Goal: Information Seeking & Learning: Learn about a topic

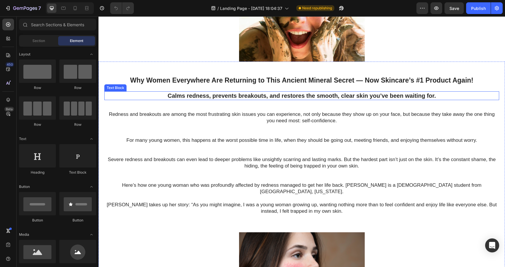
scroll to position [37, 0]
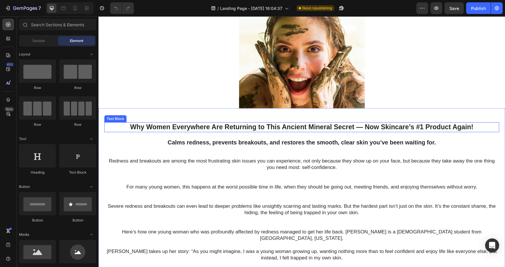
click at [209, 127] on p "Why Women Everywhere Are Returning to This Ancient Mineral Secret — Now Skincar…" at bounding box center [301, 127] width 393 height 9
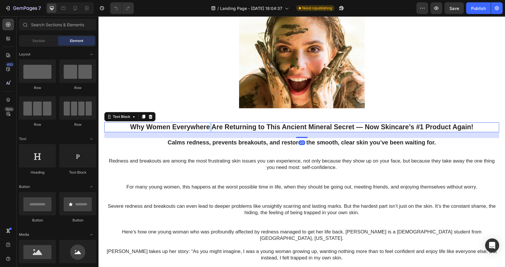
click at [209, 127] on p "Why Women Everywhere Are Returning to This Ancient Mineral Secret — Now Skincar…" at bounding box center [301, 127] width 393 height 9
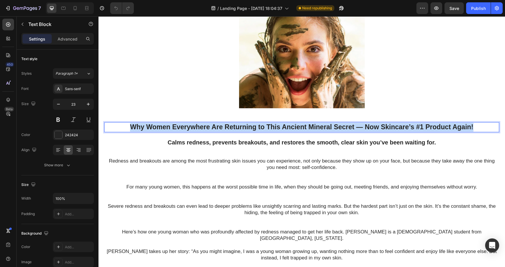
click at [209, 127] on p "Why Women Everywhere Are Returning to This Ancient Mineral Secret — Now Skincar…" at bounding box center [301, 127] width 393 height 9
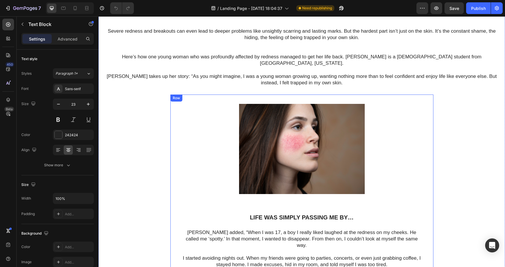
scroll to position [209, 0]
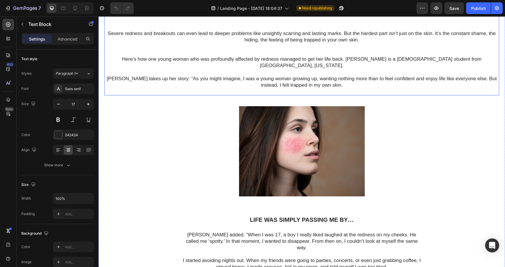
click at [165, 71] on p "Severe redness and breakouts can even lead to deeper problems like unsightly sc…" at bounding box center [301, 59] width 393 height 58
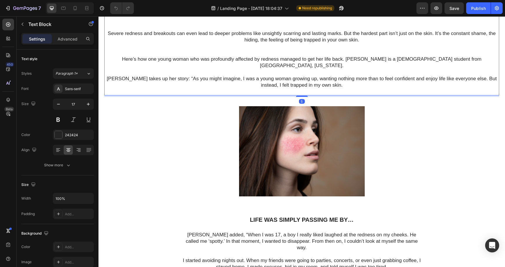
click at [165, 71] on p "Severe redness and breakouts can even lead to deeper problems like unsightly sc…" at bounding box center [301, 59] width 393 height 58
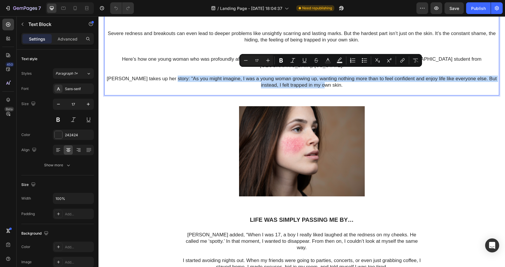
drag, startPoint x: 165, startPoint y: 71, endPoint x: 348, endPoint y: 80, distance: 183.7
click at [348, 80] on p "Severe redness and breakouts can even lead to deeper problems like unsightly sc…" at bounding box center [301, 59] width 393 height 58
copy p "As you might imagine, I was a young woman growing up, wanting nothing more than…"
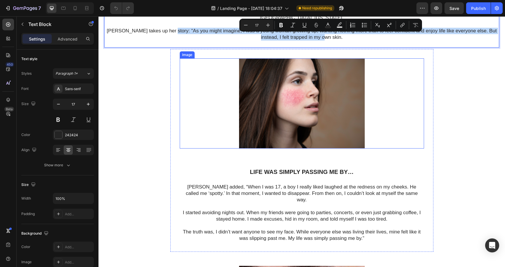
scroll to position [263, 0]
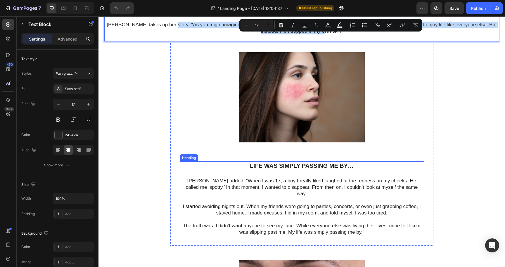
click at [249, 162] on h1 "Life was simply passing me by…" at bounding box center [302, 166] width 244 height 9
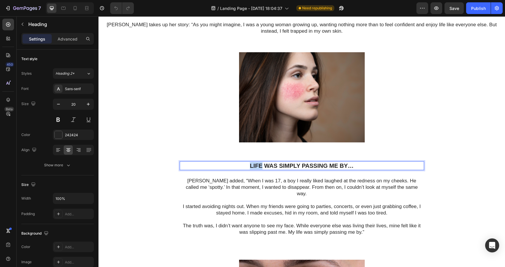
click at [249, 162] on h1 "Life was simply passing me by…" at bounding box center [302, 166] width 244 height 9
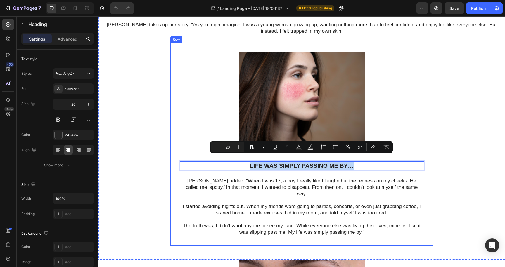
drag, startPoint x: 249, startPoint y: 159, endPoint x: 308, endPoint y: 153, distance: 59.3
click at [308, 153] on div "Image Life was simply passing me by… Heading 24 [PERSON_NAME] added, “When I wa…" at bounding box center [302, 144] width 244 height 184
copy p "Life was simply passing me by…"
click at [214, 178] on p "[PERSON_NAME] added, “When I was 17, a boy I really liked laughed at the rednes…" at bounding box center [301, 191] width 243 height 26
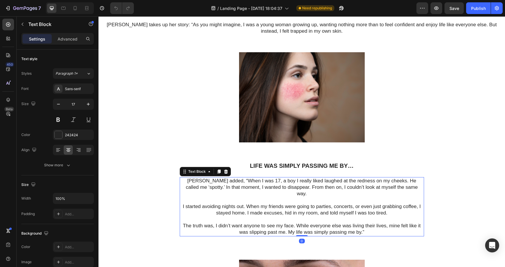
click at [214, 178] on p "[PERSON_NAME] added, “When I was 17, a boy I really liked laughed at the rednes…" at bounding box center [301, 191] width 243 height 26
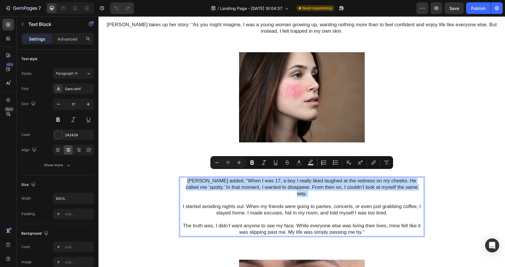
drag, startPoint x: 214, startPoint y: 174, endPoint x: 287, endPoint y: 183, distance: 73.5
click at [287, 183] on p "[PERSON_NAME] added, “When I was 17, a boy I really liked laughed at the rednes…" at bounding box center [301, 191] width 243 height 26
click at [284, 189] on p "[PERSON_NAME] added, “When I was 17, a boy I really liked laughed at the rednes…" at bounding box center [301, 191] width 243 height 26
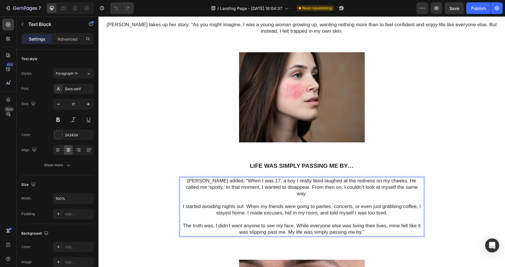
click at [214, 178] on p "[PERSON_NAME] added, “When I was 17, a boy I really liked laughed at the rednes…" at bounding box center [301, 191] width 243 height 26
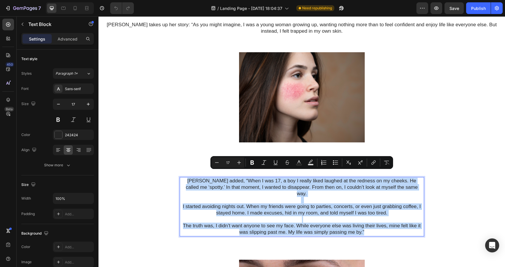
drag, startPoint x: 214, startPoint y: 173, endPoint x: 282, endPoint y: 217, distance: 80.4
click at [282, 217] on div "[PERSON_NAME] added, “When I was 17, a boy I really liked laughed at the rednes…" at bounding box center [302, 206] width 244 height 59
copy div "[PERSON_NAME] added, “When I was 17, a boy I really liked laughed at the rednes…"
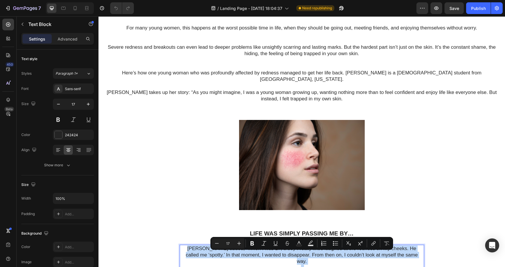
scroll to position [76, 0]
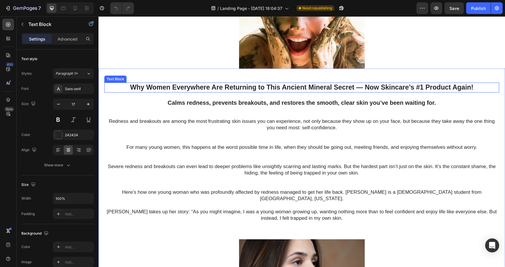
click at [181, 86] on p "Why Women Everywhere Are Returning to This Ancient Mineral Secret — Now Skincar…" at bounding box center [301, 87] width 393 height 9
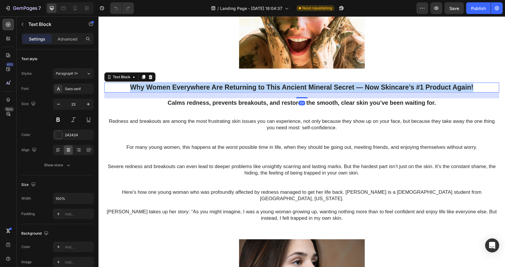
click at [181, 86] on p "Why Women Everywhere Are Returning to This Ancient Mineral Secret — Now Skincar…" at bounding box center [301, 87] width 393 height 9
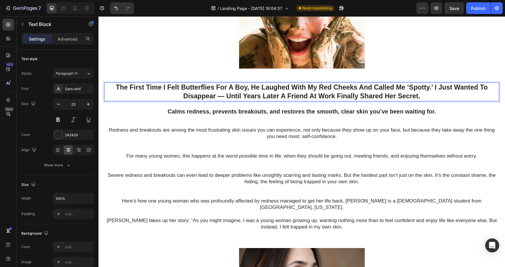
click at [182, 89] on p "The First Time I Felt Butterflies For A Boy, He Laughed With My Red Cheeks And …" at bounding box center [301, 92] width 393 height 18
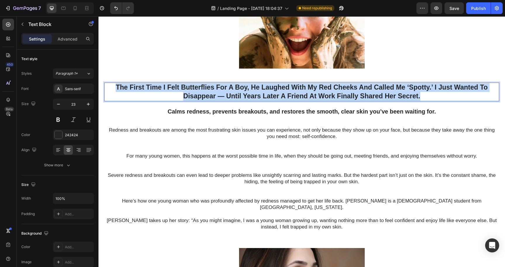
click at [182, 89] on p "The First Time I Felt Butterflies For A Boy, He Laughed With My Red Cheeks And …" at bounding box center [301, 92] width 393 height 18
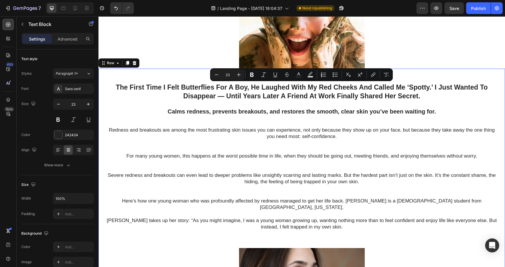
click at [443, 105] on div "The First Time I Felt Butterflies For A Boy, He Laughed With My Red Cheeks And …" at bounding box center [301, 262] width 395 height 359
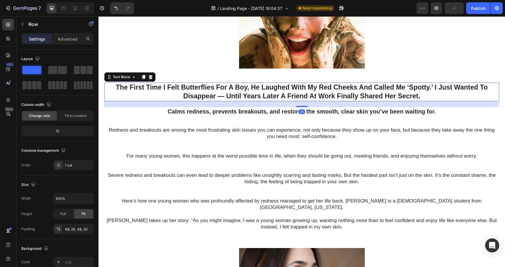
click at [427, 90] on p "The First Time I Felt Butterflies For A Boy, He Laughed With My Red Cheeks And …" at bounding box center [301, 92] width 393 height 18
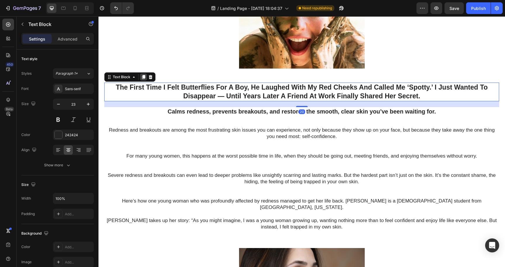
click at [143, 75] on icon at bounding box center [143, 77] width 3 height 4
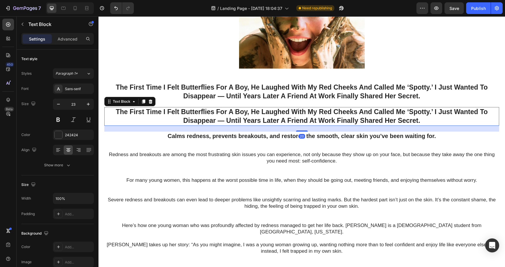
click at [148, 114] on p "The First Time I Felt Butterflies For A Boy, He Laughed With My Red Cheeks And …" at bounding box center [301, 117] width 393 height 18
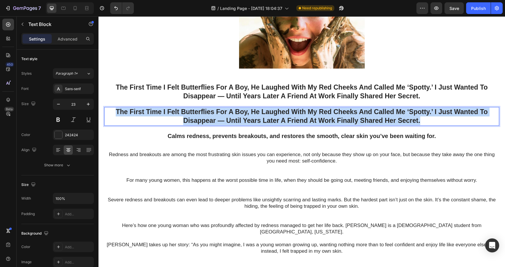
click at [148, 114] on p "The First Time I Felt Butterflies For A Boy, He Laughed With My Red Cheeks And …" at bounding box center [301, 117] width 393 height 18
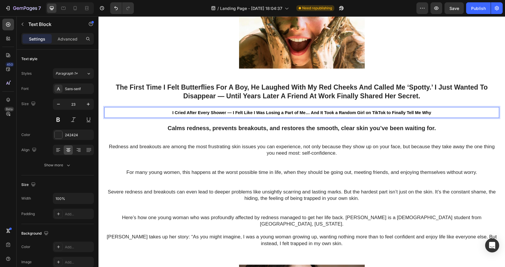
click at [240, 113] on span "I Cried After Every Shower — I Felt Like I Was Losing a Part of Me… And It Took…" at bounding box center [301, 112] width 259 height 5
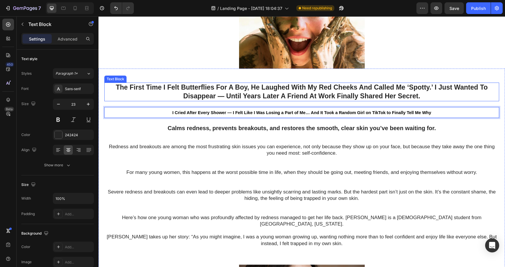
click at [160, 90] on p "The First Time I Felt Butterflies For A Boy, He Laughed With My Red Cheeks And …" at bounding box center [301, 92] width 393 height 18
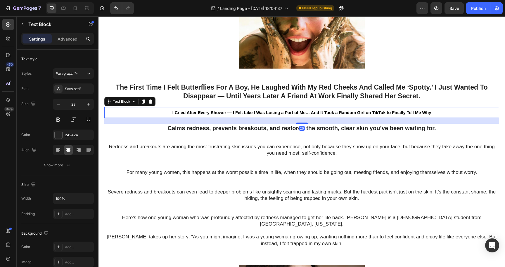
click at [175, 112] on span "I Cried After Every Shower — I Felt Like I Was Losing a Part of Me… And It Took…" at bounding box center [301, 112] width 259 height 5
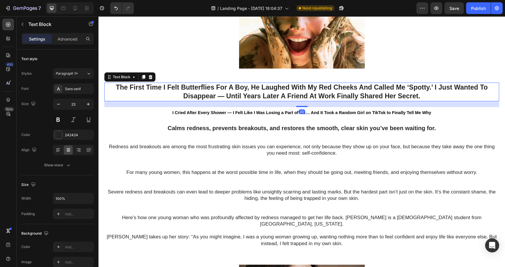
click at [178, 93] on p "The First Time I Felt Butterflies For A Boy, He Laughed With My Red Cheeks And …" at bounding box center [301, 92] width 393 height 18
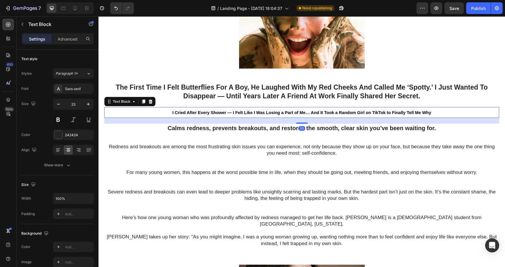
click at [180, 114] on span "I Cried After Every Shower — I Felt Like I Was Losing a Part of Me… And It Took…" at bounding box center [301, 112] width 259 height 5
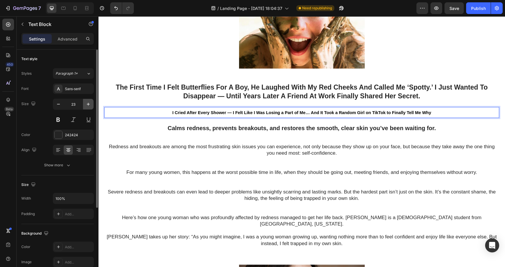
click at [88, 104] on icon "button" at bounding box center [88, 104] width 3 height 3
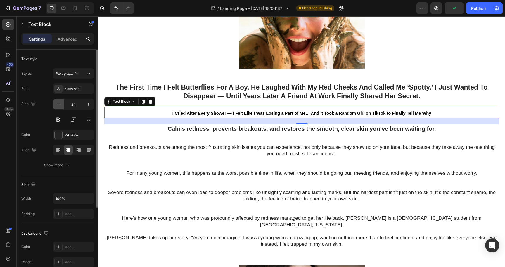
click at [59, 103] on icon "button" at bounding box center [58, 104] width 6 height 6
type input "23"
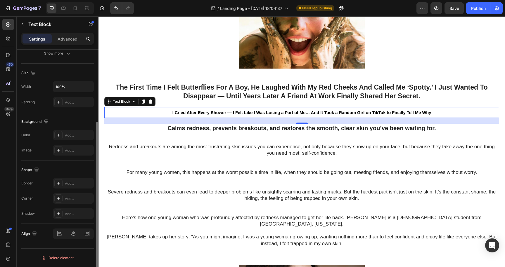
scroll to position [69, 0]
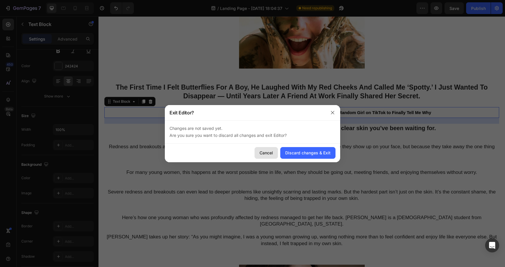
click at [270, 152] on div "Cancel" at bounding box center [265, 153] width 13 height 6
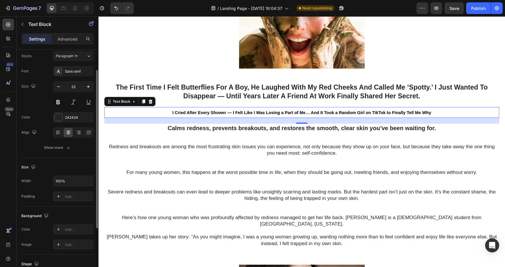
scroll to position [0, 0]
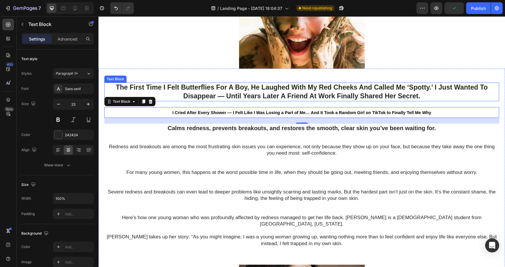
click at [201, 94] on p "The First Time I Felt Butterflies For A Boy, He Laughed With My Red Cheeks And …" at bounding box center [301, 92] width 393 height 18
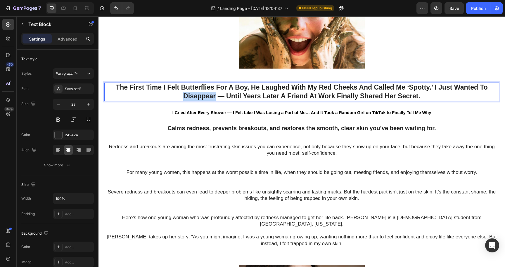
click at [201, 94] on p "The First Time I Felt Butterflies For A Boy, He Laughed With My Red Cheeks And …" at bounding box center [301, 92] width 393 height 18
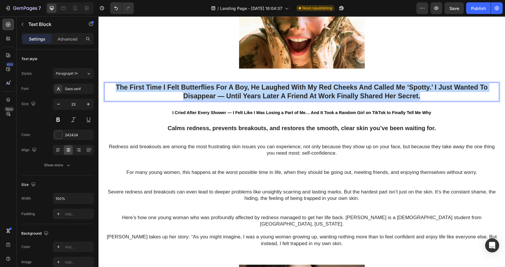
click at [201, 94] on p "The First Time I Felt Butterflies For A Boy, He Laughed With My Red Cheeks And …" at bounding box center [301, 92] width 393 height 18
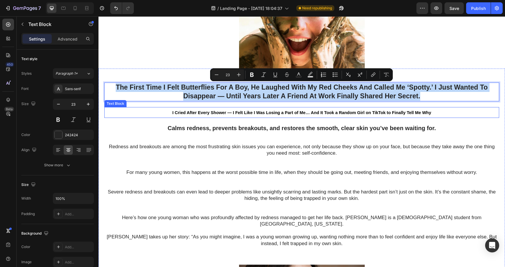
click at [207, 113] on span "I Cried After Every Shower — I Felt Like I Was Losing a Part of Me… And It Took…" at bounding box center [301, 112] width 259 height 5
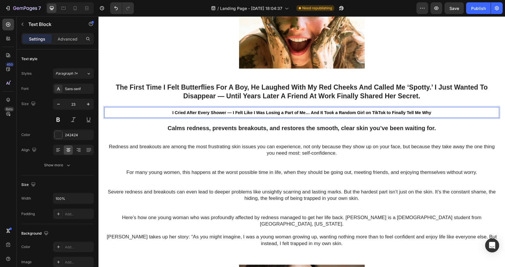
click at [207, 113] on span "I Cried After Every Shower — I Felt Like I Was Losing a Part of Me… And It Took…" at bounding box center [301, 112] width 259 height 5
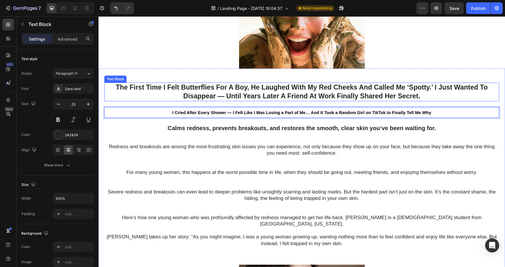
click at [168, 89] on p "The First Time I Felt Butterflies For A Boy, He Laughed With My Red Cheeks And …" at bounding box center [301, 92] width 393 height 18
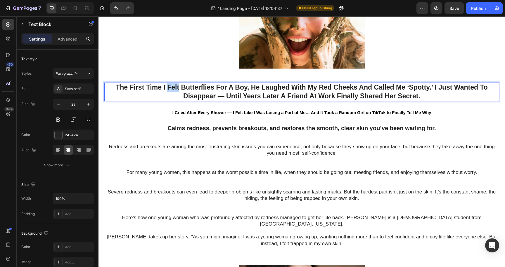
click at [168, 89] on p "The First Time I Felt Butterflies For A Boy, He Laughed With My Red Cheeks And …" at bounding box center [301, 92] width 393 height 18
click at [172, 98] on p "The First Time I Felt Butterflies For A Boy, He Laughed With My Red Cheeks And …" at bounding box center [301, 92] width 393 height 18
click at [181, 89] on p "The First Time I Felt Butterflies For A Boy, He Laughed With My Red Cheeks And …" at bounding box center [301, 92] width 393 height 18
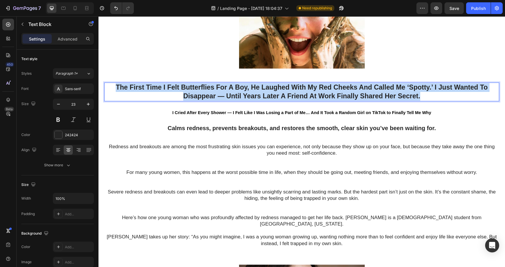
click at [181, 89] on p "The First Time I Felt Butterflies For A Boy, He Laughed With My Red Cheeks And …" at bounding box center [301, 92] width 393 height 18
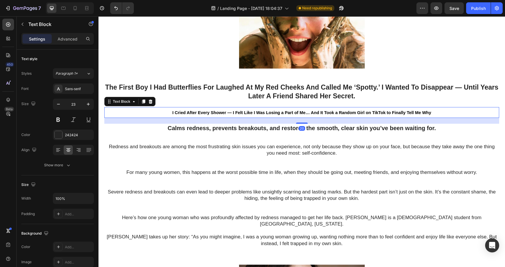
click at [203, 114] on span "I Cried After Every Shower — I Felt Like I Was Losing a Part of Me… And It Took…" at bounding box center [301, 112] width 259 height 5
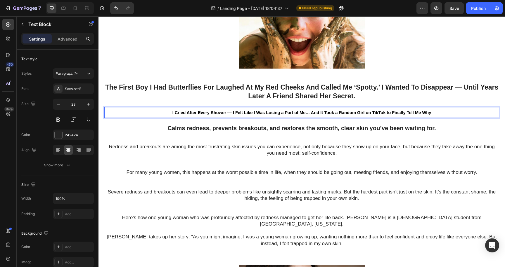
click at [203, 114] on span "I Cried After Every Shower — I Felt Like I Was Losing a Part of Me… And It Took…" at bounding box center [301, 112] width 259 height 5
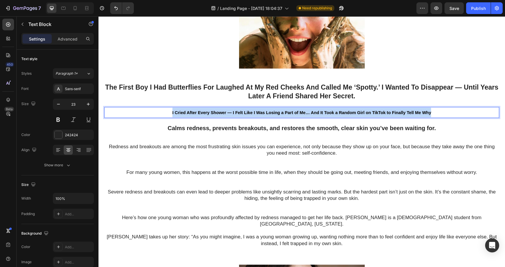
click at [203, 114] on span "I Cried After Every Shower — I Felt Like I Was Losing a Part of Me… And It Took…" at bounding box center [301, 112] width 259 height 5
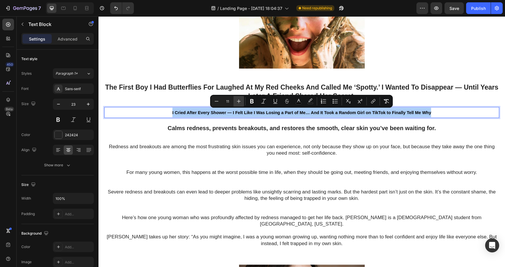
click at [239, 102] on icon "Editor contextual toolbar" at bounding box center [239, 101] width 6 height 6
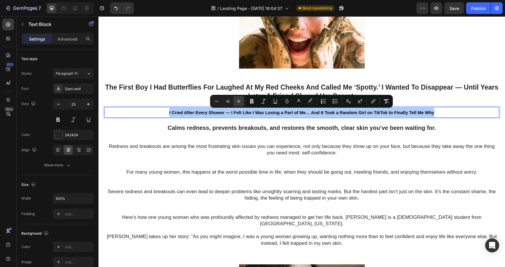
click at [239, 102] on icon "Editor contextual toolbar" at bounding box center [239, 101] width 6 height 6
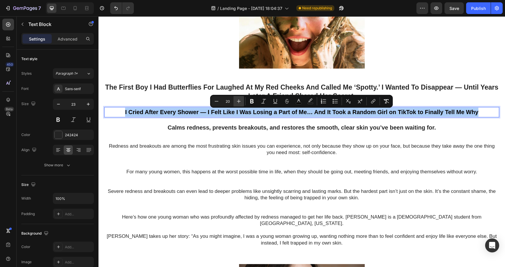
click at [239, 102] on icon "Editor contextual toolbar" at bounding box center [239, 101] width 6 height 6
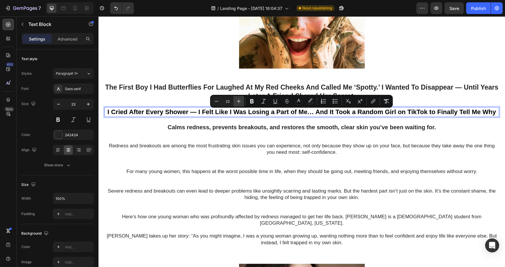
click at [239, 102] on icon "Editor contextual toolbar" at bounding box center [239, 101] width 6 height 6
type input "23"
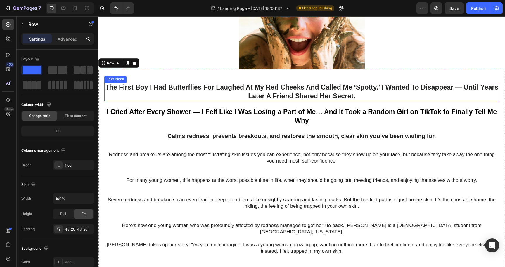
click at [461, 88] on p "The First Boy I Had Butterflies For Laughed At My Red Cheeks And Called Me ‘Spo…" at bounding box center [301, 92] width 393 height 18
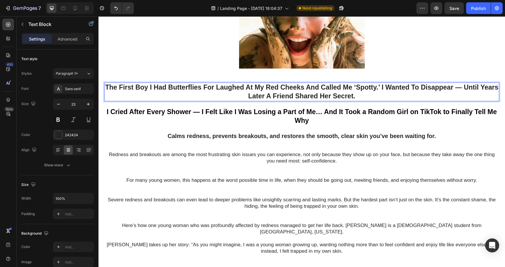
click at [461, 88] on p "The First Boy I Had Butterflies For Laughed At My Red Cheeks And Called Me ‘Spo…" at bounding box center [301, 92] width 393 height 18
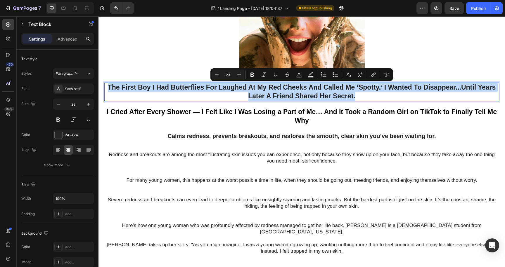
drag, startPoint x: 108, startPoint y: 86, endPoint x: 359, endPoint y: 96, distance: 250.8
click at [359, 96] on p "The First Boy I Had Butterflies For Laughed At My Red Cheeks And Called Me ‘Spo…" at bounding box center [301, 92] width 393 height 18
copy p "The First Boy I Had Butterflies For Laughed At My Red Cheeks And Called Me ‘Spo…"
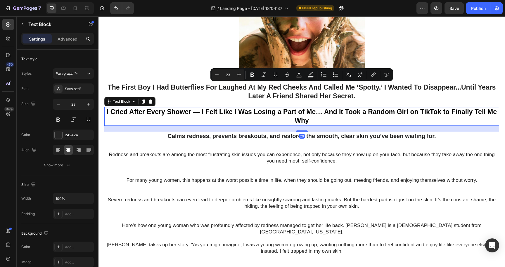
click at [224, 116] on p "I Cried After Every Shower — I Felt Like I Was Losing a Part of Me… And It Took…" at bounding box center [301, 117] width 393 height 18
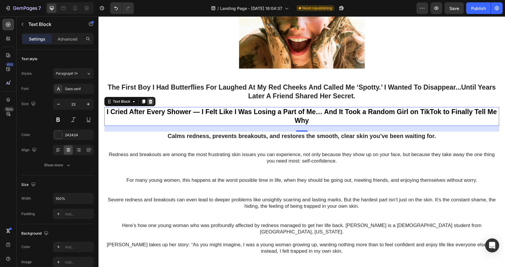
click at [150, 103] on icon at bounding box center [151, 102] width 4 height 4
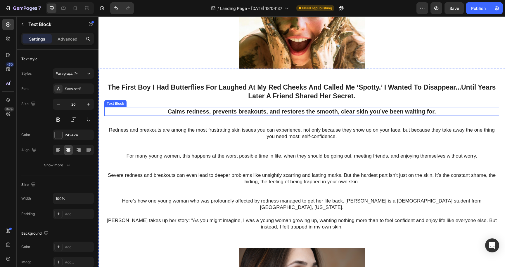
click at [173, 112] on p "Calms redness, prevents breakouts, and restores the smooth, clear skin you’ve b…" at bounding box center [301, 112] width 393 height 8
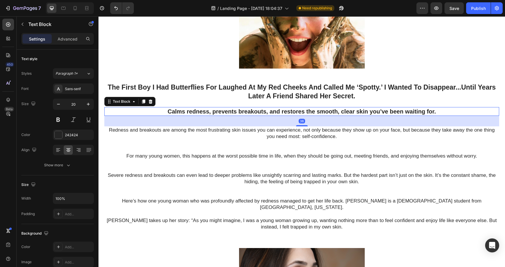
click at [173, 112] on p "Calms redness, prevents breakouts, and restores the smooth, clear skin you’ve b…" at bounding box center [301, 112] width 393 height 8
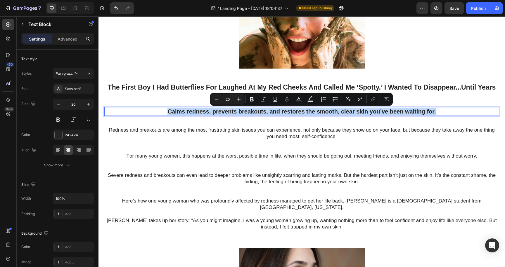
copy p "Calms redness, prevents breakouts, and restores the smooth, clear skin you’ve b…"
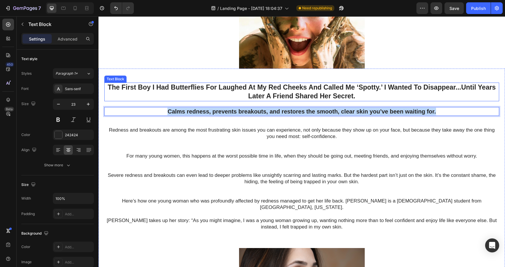
click at [203, 99] on p "The First Boy I Had Butterflies For Laughed At My Red Cheeks And Called Me ‘Spo…" at bounding box center [301, 92] width 393 height 18
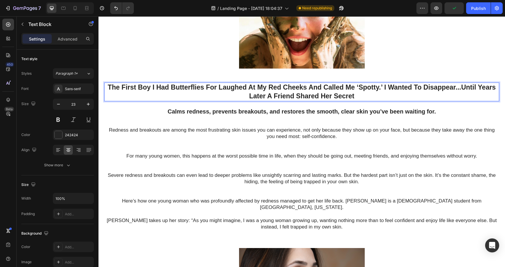
click at [381, 89] on p "The First Boy I Had Butterflies For Laughed At My Red Cheeks And Called Me ‘Spo…" at bounding box center [301, 92] width 393 height 18
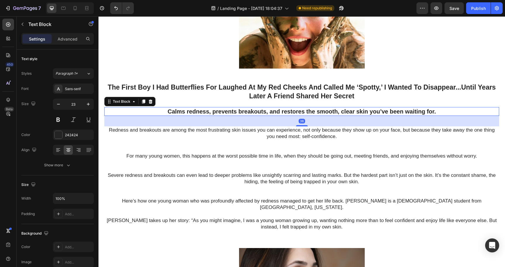
click at [451, 114] on p "Calms redness, prevents breakouts, and restores the smooth, clear skin you’ve b…" at bounding box center [301, 112] width 393 height 8
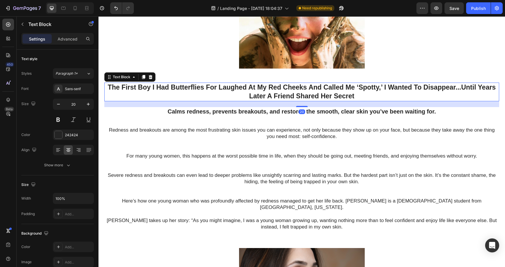
click at [457, 98] on p "The First Boy I Had Butterflies For Laughed At My Red Cheeks And Called Me ‘Spo…" at bounding box center [301, 92] width 393 height 18
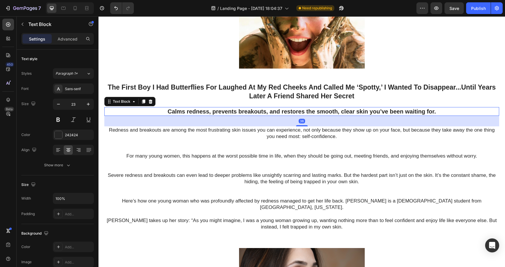
click at [320, 112] on p "Calms redness, prevents breakouts, and restores the smooth, clear skin you’ve b…" at bounding box center [301, 112] width 393 height 8
click at [150, 102] on icon at bounding box center [151, 102] width 4 height 4
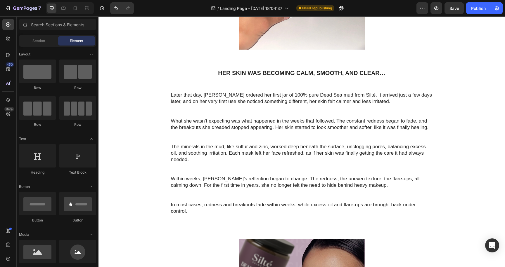
scroll to position [830, 0]
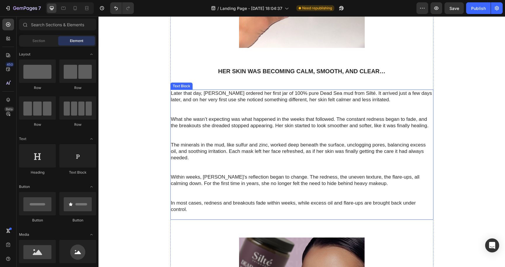
click at [350, 92] on p "Later that day, [PERSON_NAME] ordered her first jar of 100% pure Dead Sea mud f…" at bounding box center [302, 103] width 262 height 26
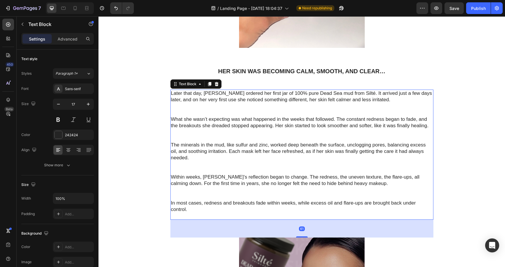
click at [350, 92] on p "Later that day, [PERSON_NAME] ordered her first jar of 100% pure Dead Sea mud f…" at bounding box center [302, 103] width 262 height 26
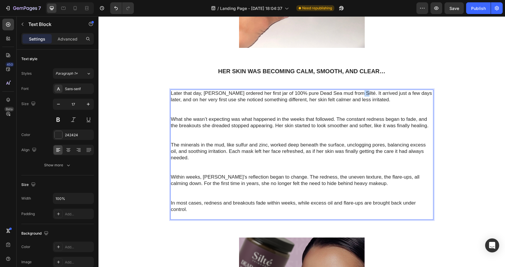
click at [350, 94] on p "Later that day, [PERSON_NAME] ordered her first jar of 100% pure Dead Sea mud f…" at bounding box center [302, 103] width 262 height 26
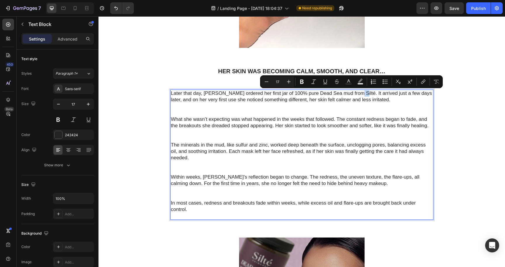
click at [350, 94] on p "Later that day, [PERSON_NAME] ordered her first jar of 100% pure Dead Sea mud f…" at bounding box center [302, 103] width 262 height 26
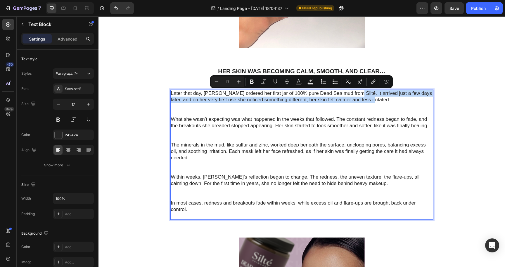
drag, startPoint x: 350, startPoint y: 92, endPoint x: 363, endPoint y: 100, distance: 15.4
click at [363, 100] on p "Later that day, [PERSON_NAME] ordered her first jar of 100% pure Dead Sea mud f…" at bounding box center [302, 103] width 262 height 26
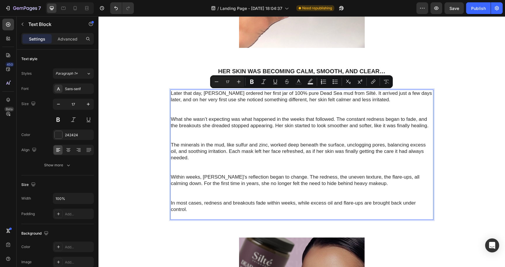
click at [362, 105] on p "Later that day, [PERSON_NAME] ordered her first jar of 100% pure Dead Sea mud f…" at bounding box center [302, 103] width 262 height 26
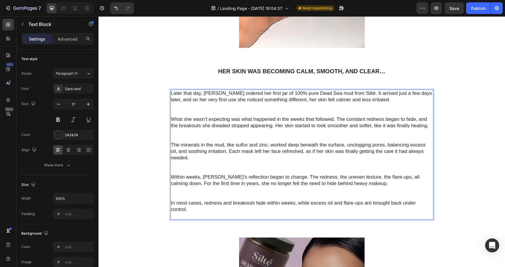
click at [377, 100] on p "Later that day, [PERSON_NAME] ordered her first jar of 100% pure Dead Sea mud f…" at bounding box center [302, 103] width 262 height 26
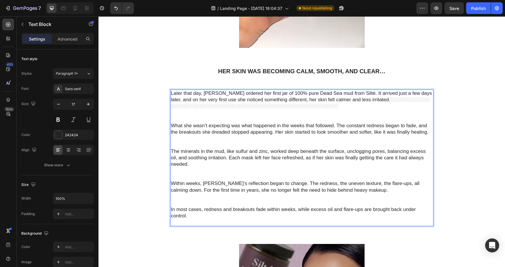
click at [359, 113] on p "Later that day, [PERSON_NAME] ordered her first jar of 100% pure Dead Sea mud f…" at bounding box center [302, 106] width 262 height 32
click at [347, 121] on p "Later that day, [PERSON_NAME] ordered her first jar of 100% pure Dead Sea mud f…" at bounding box center [302, 106] width 262 height 32
click at [319, 120] on p "Later that day, [PERSON_NAME] ordered her first jar of 100% pure Dead Sea mud f…" at bounding box center [302, 106] width 262 height 32
click at [366, 102] on span "It arrived just a few days later. on her very first use, she noticed her skin f…" at bounding box center [300, 102] width 258 height 11
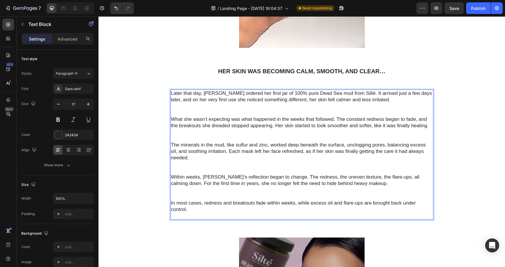
click at [425, 94] on p "Later that day, [PERSON_NAME] ordered her first jar of 100% pure Dead Sea mud f…" at bounding box center [302, 103] width 262 height 26
click at [208, 100] on p "Later that day, [PERSON_NAME] ordered her first jar of 100% pure Dead Sea mud f…" at bounding box center [302, 103] width 262 height 26
click at [263, 102] on p "Later that day, [PERSON_NAME] ordered her first jar of 100% pure Dead Sea mud f…" at bounding box center [302, 103] width 262 height 26
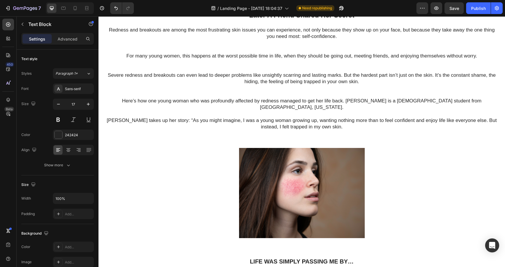
scroll to position [155, 0]
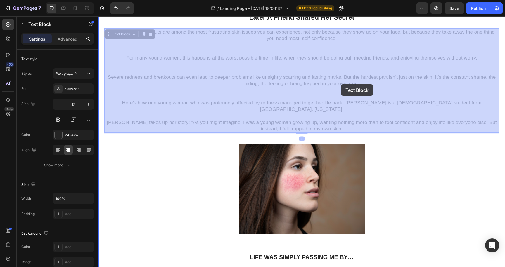
drag, startPoint x: 356, startPoint y: 84, endPoint x: 339, endPoint y: 84, distance: 16.7
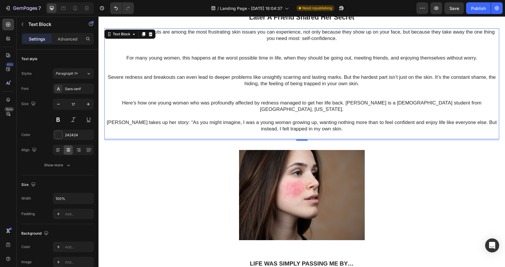
click at [261, 84] on p "Severe redness and breakouts can even lead to deeper problems like unsightly sc…" at bounding box center [301, 103] width 393 height 58
click at [260, 84] on p "Severe redness and breakouts can even lead to deeper problems like unsightly sc…" at bounding box center [301, 103] width 393 height 58
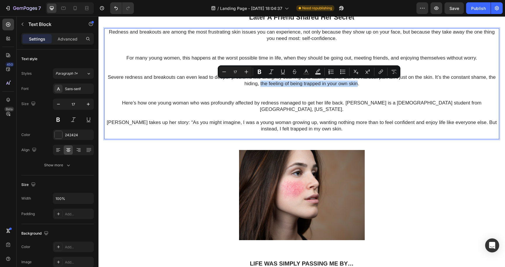
drag, startPoint x: 260, startPoint y: 84, endPoint x: 355, endPoint y: 85, distance: 95.8
click at [355, 85] on p "Severe redness and breakouts can even lead to deeper problems like unsightly sc…" at bounding box center [301, 103] width 393 height 58
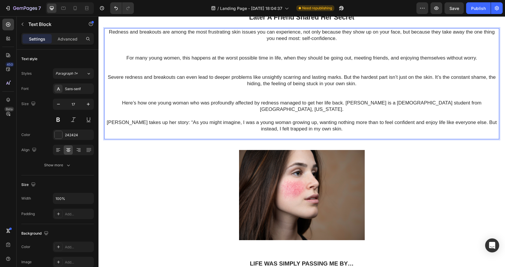
click at [251, 78] on p "Severe redness and breakouts can even lead to deeper problems like unsightly sc…" at bounding box center [301, 103] width 393 height 58
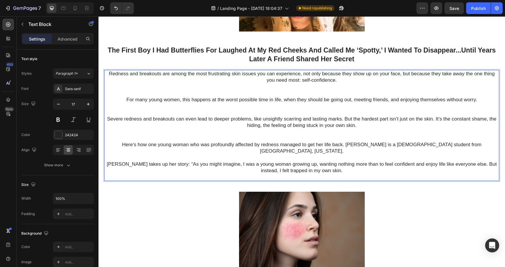
scroll to position [112, 0]
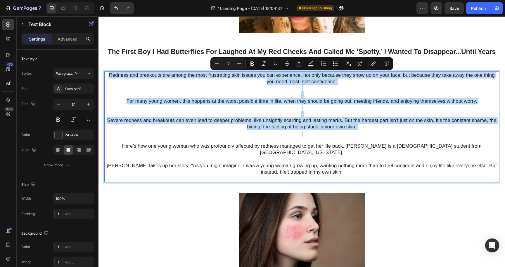
drag, startPoint x: 108, startPoint y: 74, endPoint x: 276, endPoint y: 136, distance: 178.6
click at [276, 136] on div "Redness and breakouts are among the most frustrating skin issues you can experi…" at bounding box center [301, 127] width 395 height 111
copy div "Redness and breakouts are among the most frustrating skin issues you can experi…"
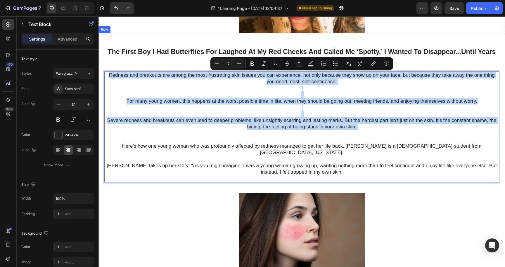
click at [164, 193] on div "The First Boy I Had Butterflies For Laughed At My Red Cheeks And Called Me ‘Spo…" at bounding box center [301, 217] width 395 height 340
